Goal: Task Accomplishment & Management: Use online tool/utility

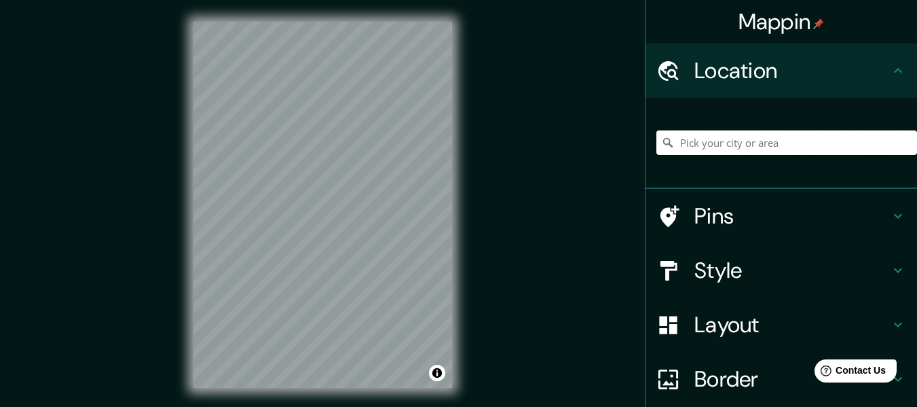
click at [705, 145] on input "Pick your city or area" at bounding box center [786, 142] width 261 height 24
drag, startPoint x: 686, startPoint y: 143, endPoint x: 678, endPoint y: 138, distance: 9.4
click at [684, 141] on input "Pick your city or area" at bounding box center [786, 142] width 261 height 24
paste input "2686 [GEOGRAPHIC_DATA] [GEOGRAPHIC_DATA], [GEOGRAPHIC_DATA]"
type input "[STREET_ADDRESS]"
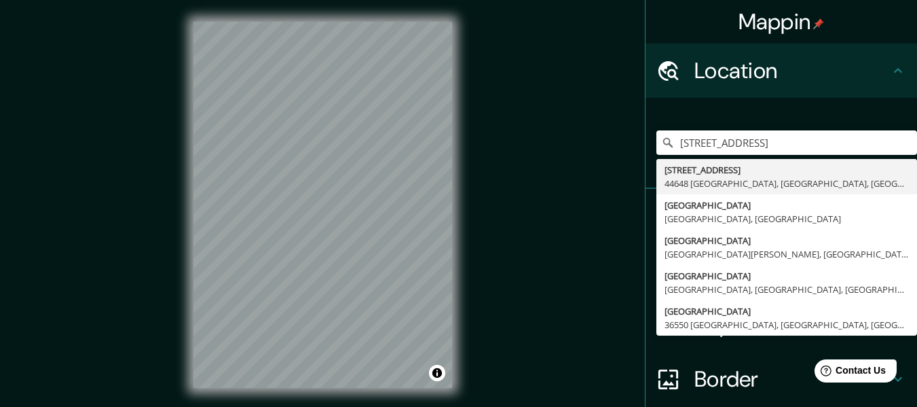
click at [891, 69] on icon at bounding box center [898, 70] width 16 height 16
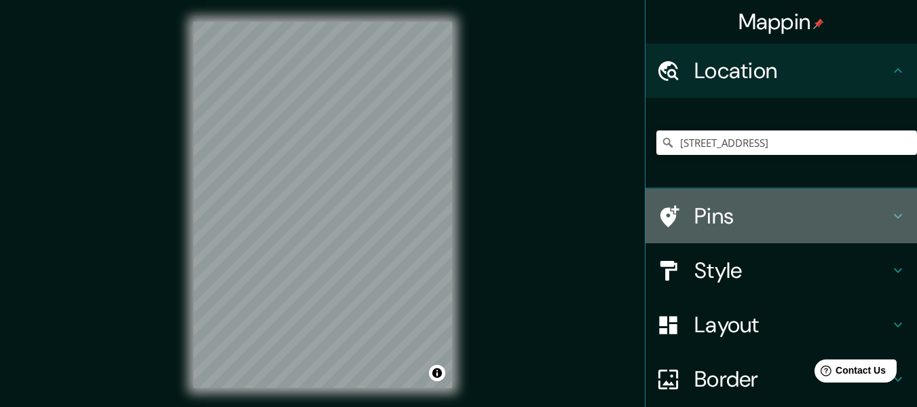
click at [704, 215] on h4 "Pins" at bounding box center [793, 215] width 196 height 27
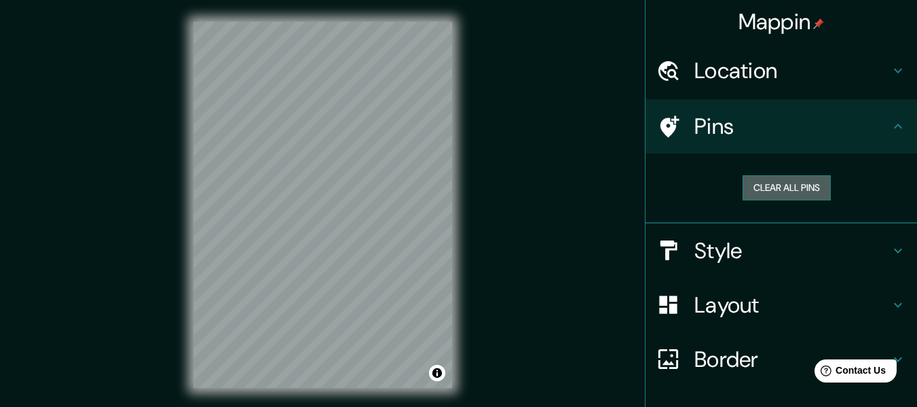
click at [786, 186] on button "Clear all pins" at bounding box center [787, 187] width 88 height 25
click at [770, 189] on button "Clear all pins" at bounding box center [787, 187] width 88 height 25
click at [312, 179] on div at bounding box center [317, 177] width 11 height 11
click at [778, 186] on button "Clear all pins" at bounding box center [787, 187] width 88 height 25
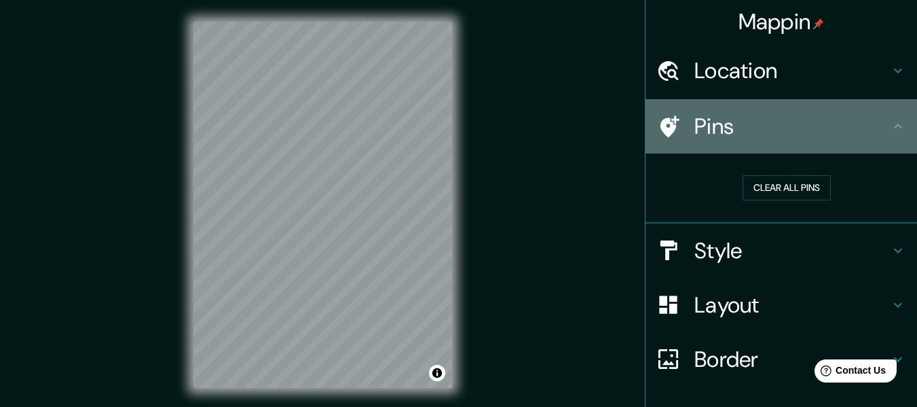
click at [740, 137] on h4 "Pins" at bounding box center [793, 126] width 196 height 27
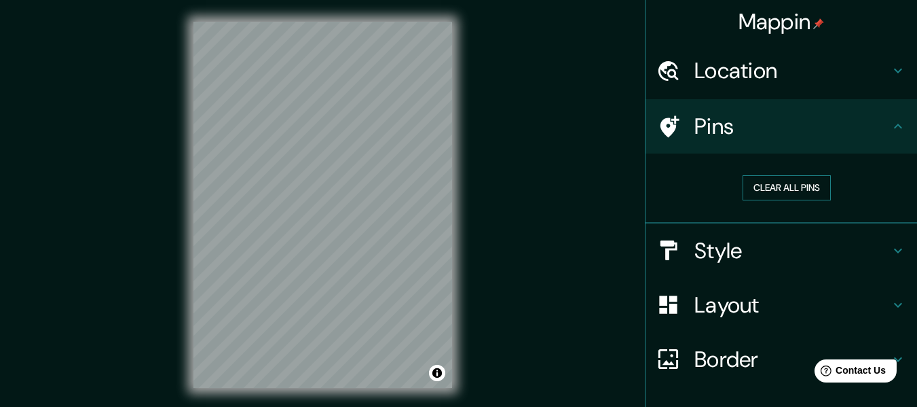
click at [772, 190] on button "Clear all pins" at bounding box center [787, 187] width 88 height 25
click at [704, 358] on h4 "Border" at bounding box center [793, 359] width 196 height 27
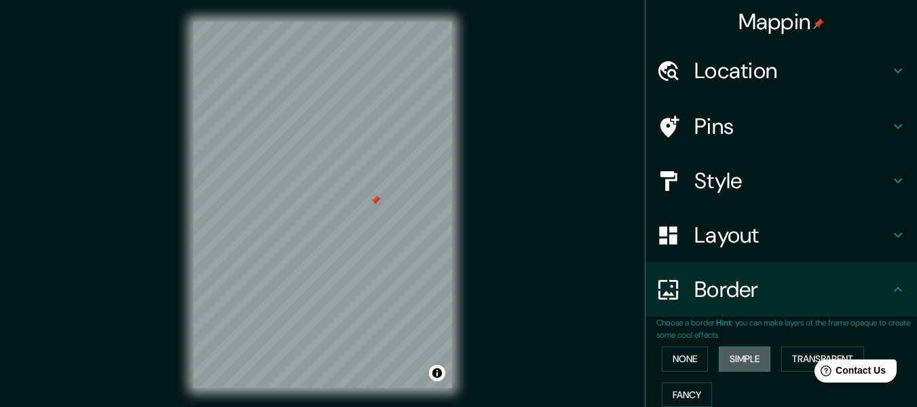
click at [741, 358] on button "Simple" at bounding box center [745, 358] width 52 height 25
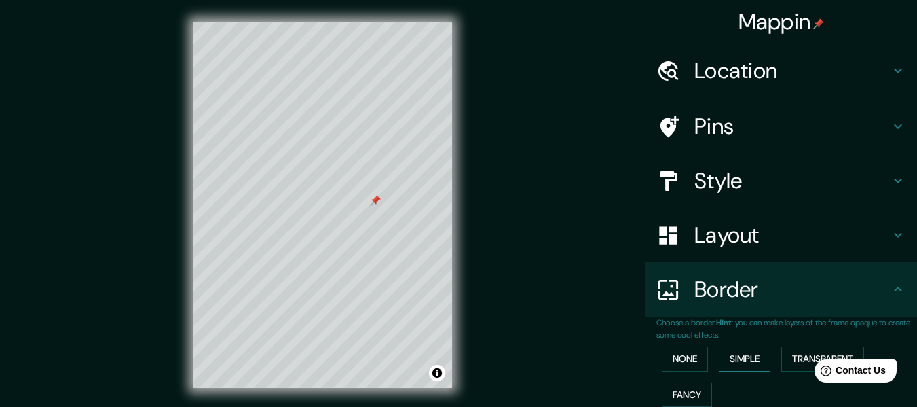
click at [744, 352] on button "Simple" at bounding box center [745, 358] width 52 height 25
type input "152"
type input "30"
click at [688, 352] on button "None" at bounding box center [685, 358] width 46 height 25
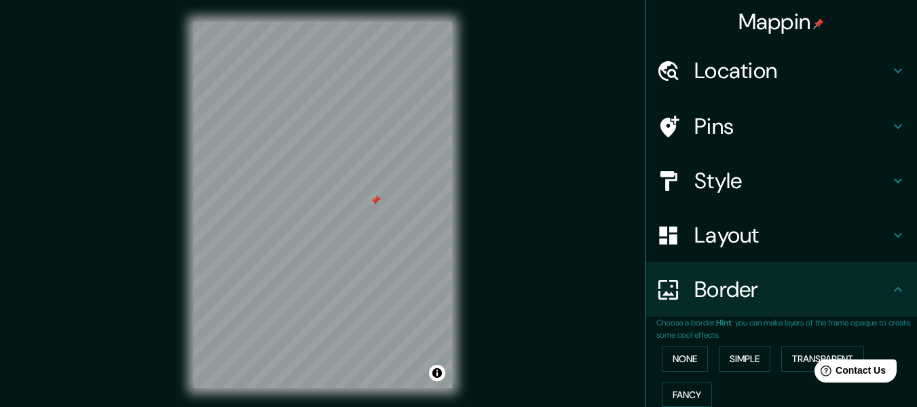
click at [805, 354] on html "Help Contact Us" at bounding box center [849, 368] width 106 height 29
click at [688, 388] on button "Fancy" at bounding box center [687, 394] width 50 height 25
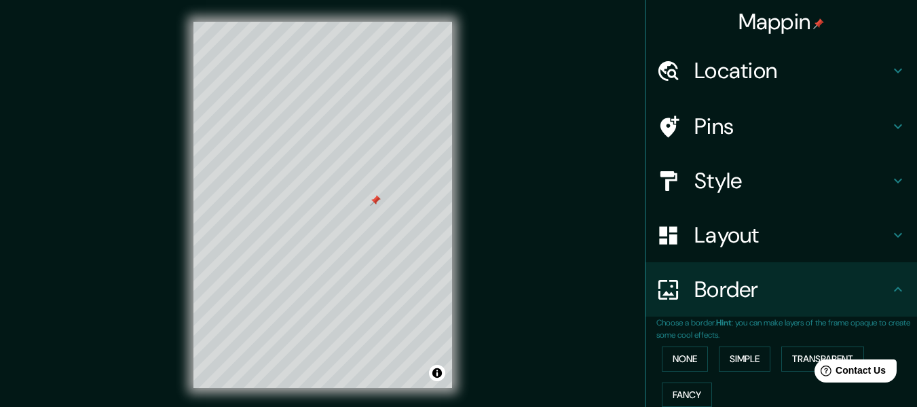
click at [686, 388] on button "Fancy" at bounding box center [687, 394] width 50 height 25
type input "152"
type input "30"
type input "15"
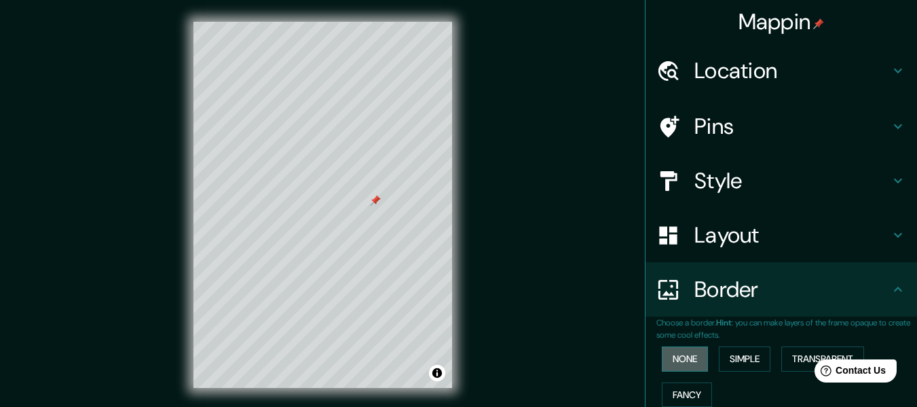
click at [679, 361] on button "None" at bounding box center [685, 358] width 46 height 25
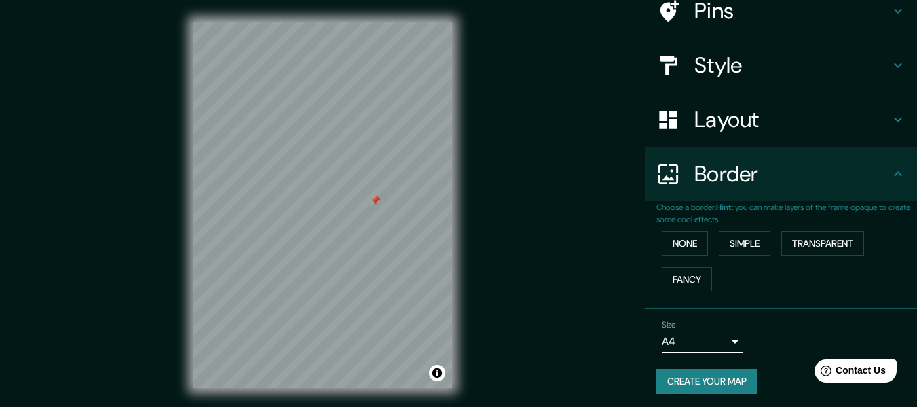
scroll to position [119, 0]
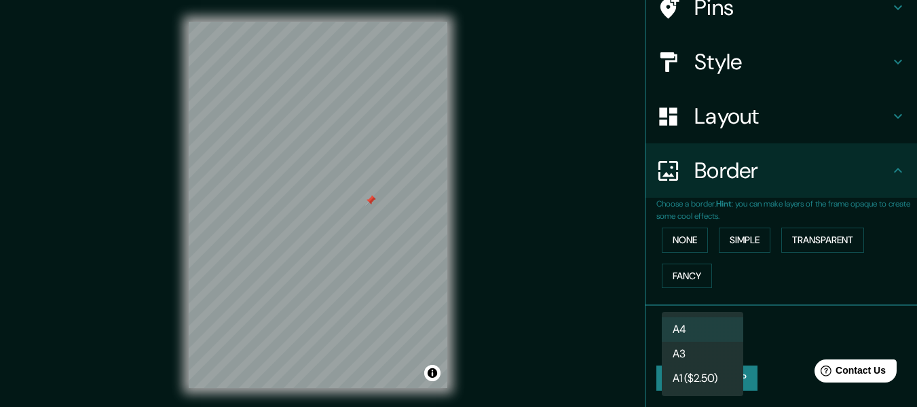
click at [720, 341] on body "Mappin Location [STREET_ADDRESS][GEOGRAPHIC_DATA][STREET_ADDRESS][PERSON_NAME],…" at bounding box center [458, 203] width 917 height 407
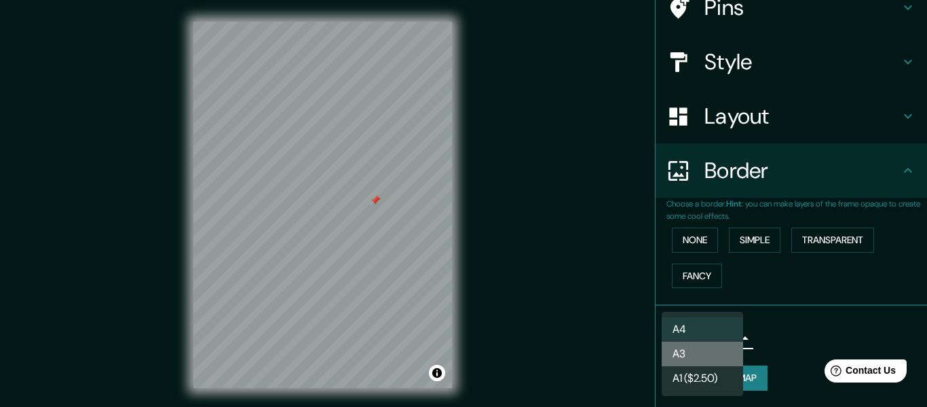
click at [700, 350] on li "A3" at bounding box center [702, 353] width 81 height 24
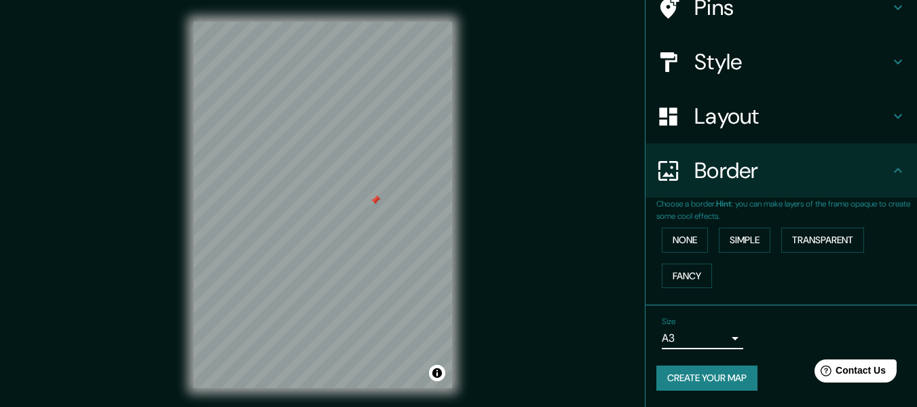
click at [704, 338] on body "Mappin Location [STREET_ADDRESS][GEOGRAPHIC_DATA][STREET_ADDRESS][PERSON_NAME],…" at bounding box center [458, 203] width 917 height 407
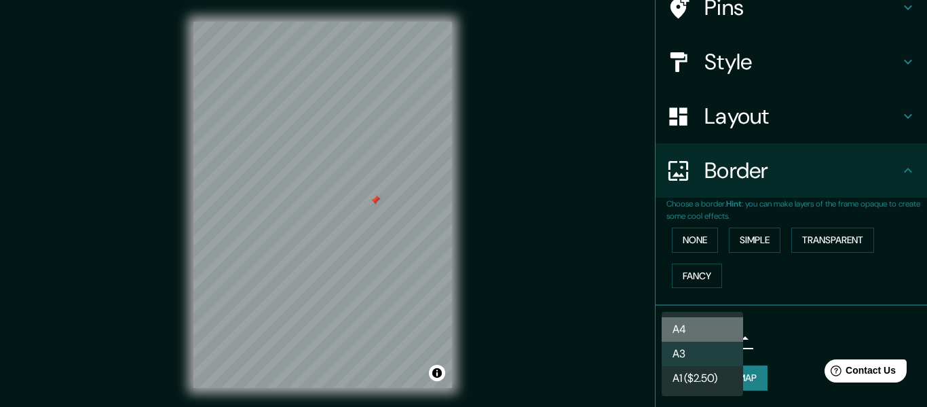
click at [701, 328] on li "A4" at bounding box center [702, 329] width 81 height 24
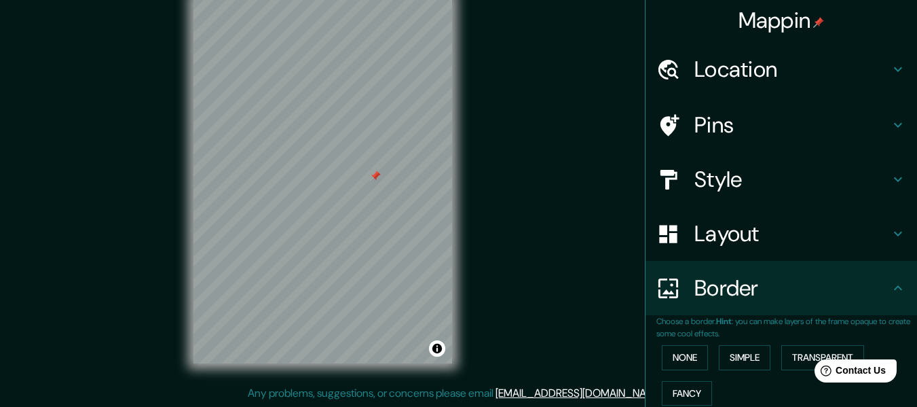
scroll to position [0, 0]
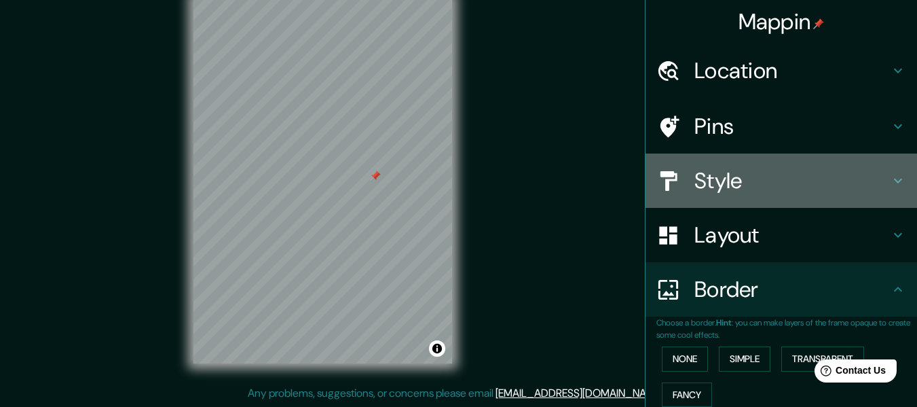
click at [721, 176] on h4 "Style" at bounding box center [793, 180] width 196 height 27
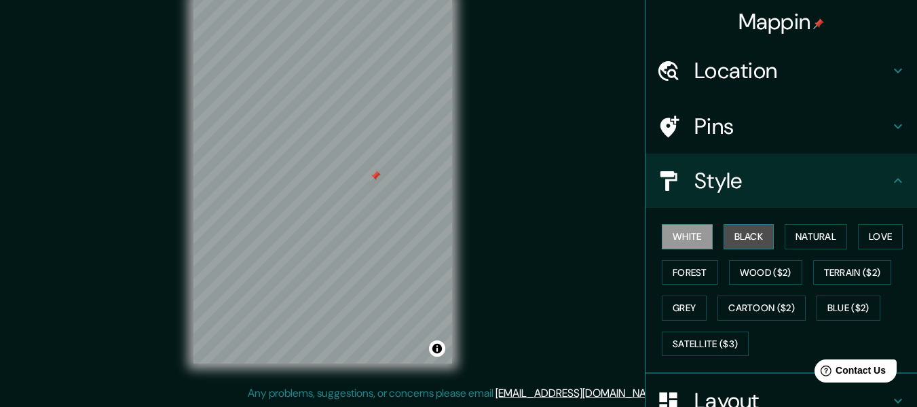
click at [733, 234] on button "Black" at bounding box center [749, 236] width 51 height 25
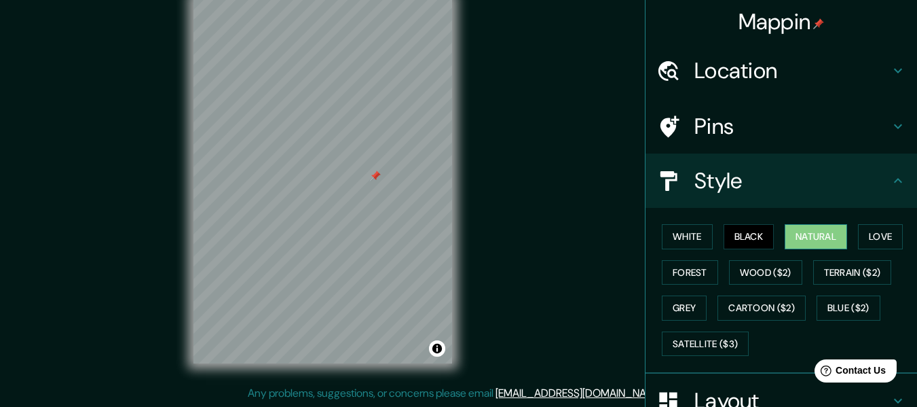
click at [798, 240] on button "Natural" at bounding box center [816, 236] width 62 height 25
click at [871, 237] on button "Love" at bounding box center [880, 236] width 45 height 25
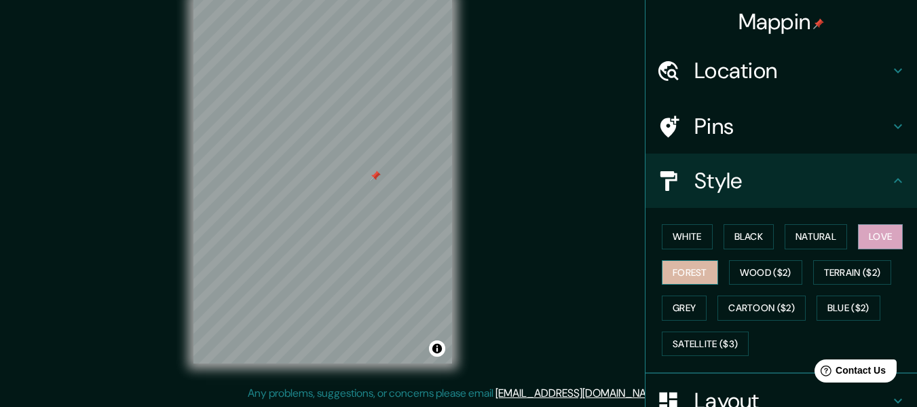
click at [699, 264] on button "Forest" at bounding box center [690, 272] width 56 height 25
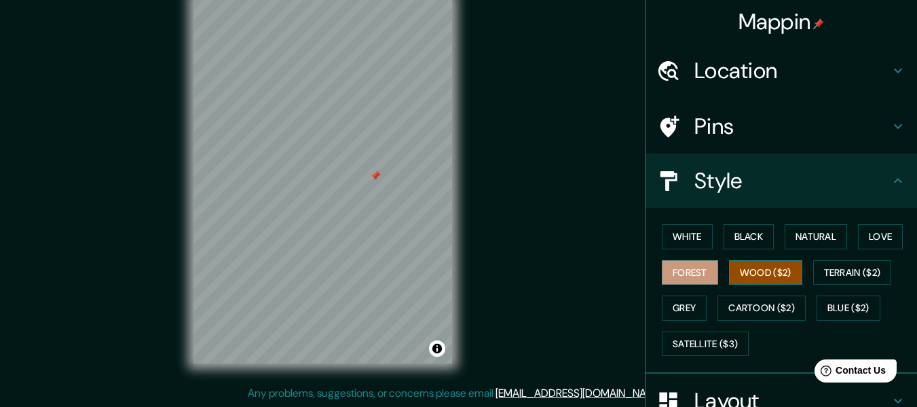
click at [749, 275] on button "Wood ($2)" at bounding box center [765, 272] width 73 height 25
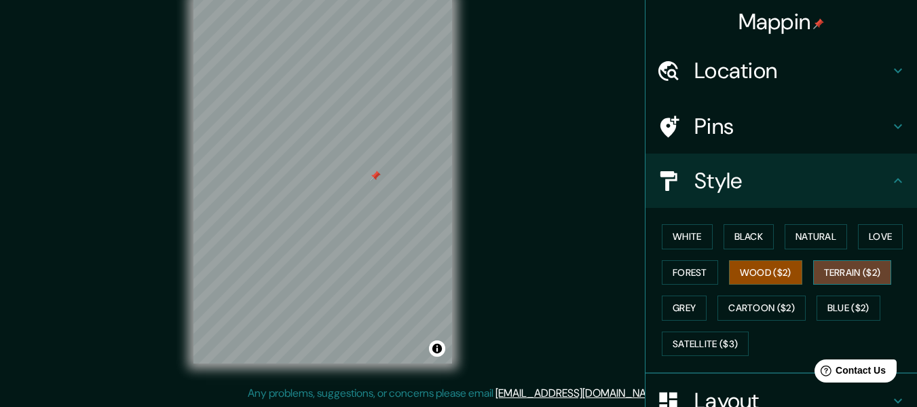
click at [827, 267] on button "Terrain ($2)" at bounding box center [852, 272] width 79 height 25
click at [682, 306] on button "Grey" at bounding box center [684, 307] width 45 height 25
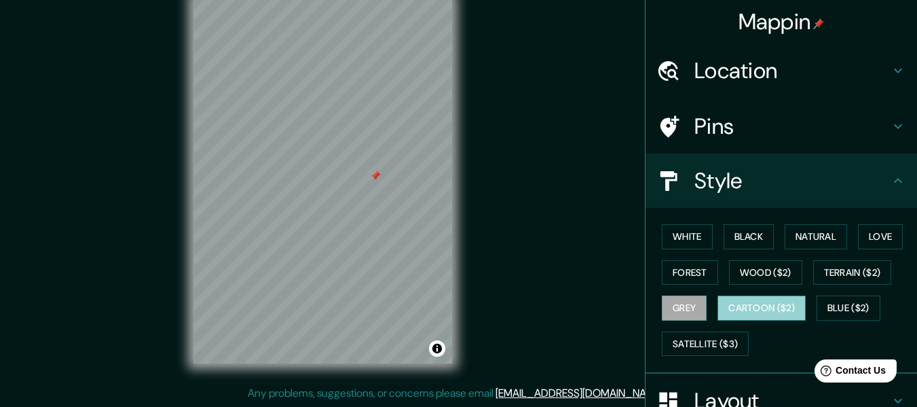
click at [741, 309] on button "Cartoon ($2)" at bounding box center [762, 307] width 88 height 25
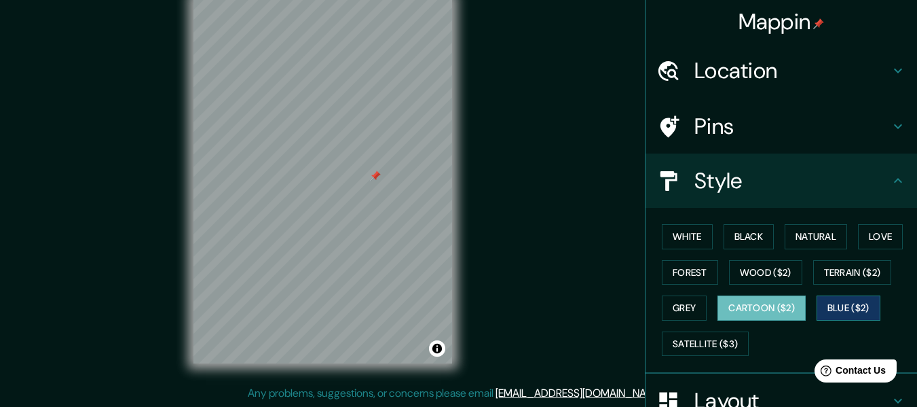
click at [834, 306] on button "Blue ($2)" at bounding box center [849, 307] width 64 height 25
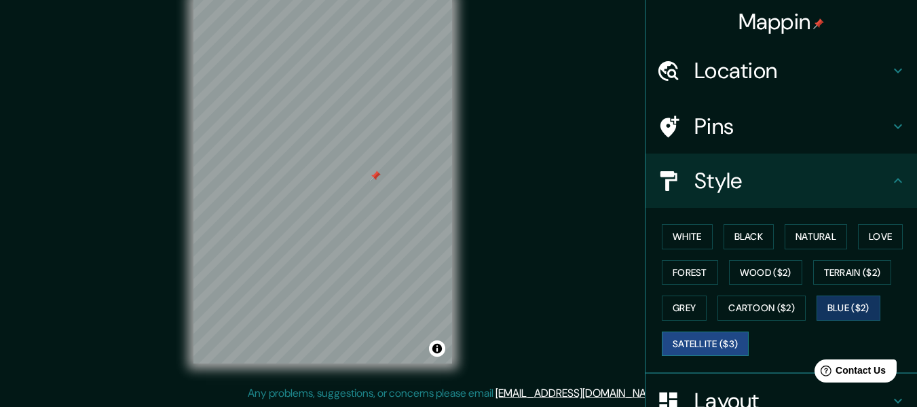
click at [695, 341] on button "Satellite ($3)" at bounding box center [705, 343] width 87 height 25
click at [678, 226] on button "White" at bounding box center [687, 236] width 51 height 25
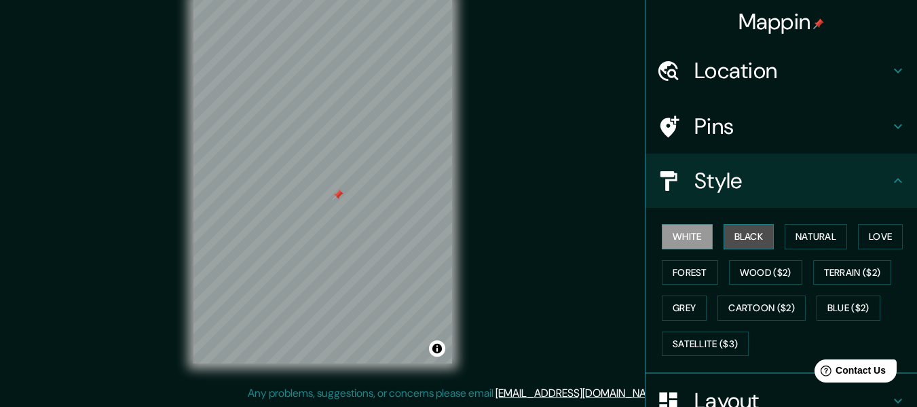
click at [745, 234] on button "Black" at bounding box center [749, 236] width 51 height 25
click at [690, 235] on button "White" at bounding box center [687, 236] width 51 height 25
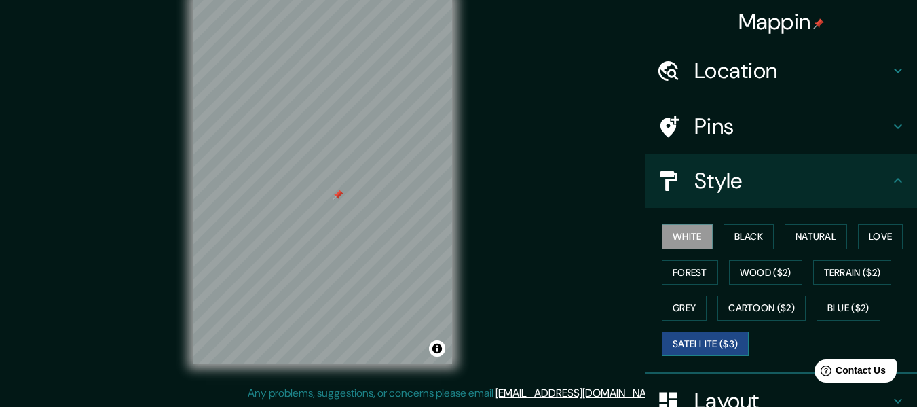
click at [687, 339] on button "Satellite ($3)" at bounding box center [705, 343] width 87 height 25
